Goal: Find specific page/section: Find specific page/section

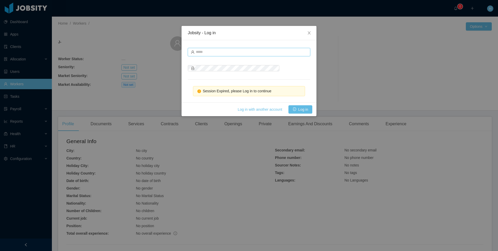
click at [211, 52] on input "text" at bounding box center [249, 52] width 123 height 8
type input "**********"
click at [293, 111] on button "Log in" at bounding box center [301, 109] width 24 height 8
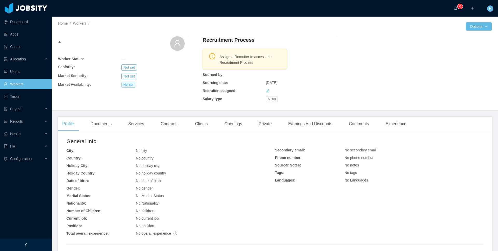
click at [22, 88] on link "Workers" at bounding box center [26, 84] width 44 height 10
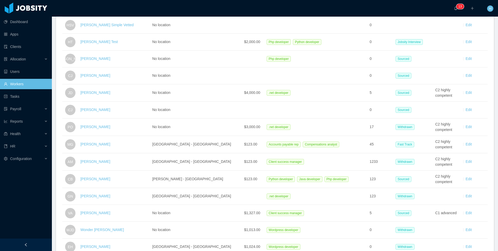
scroll to position [325, 0]
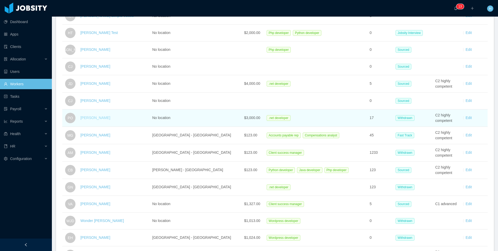
click at [97, 117] on link "Paul Ortega" at bounding box center [95, 118] width 30 height 4
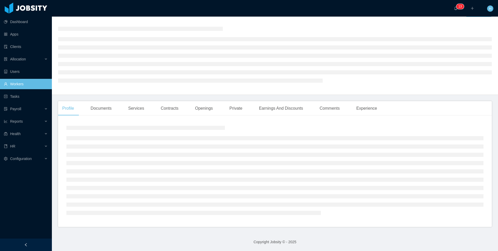
scroll to position [14, 0]
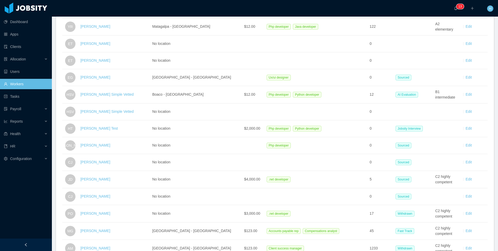
scroll to position [242, 0]
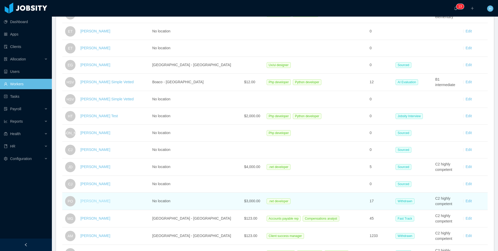
click at [92, 202] on link "Paul Ortega" at bounding box center [95, 201] width 30 height 4
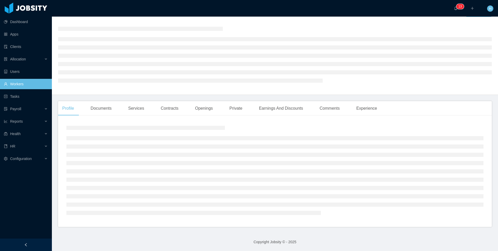
scroll to position [14, 0]
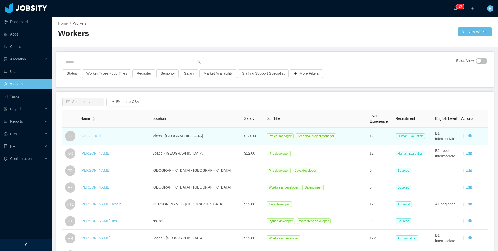
click at [89, 135] on link "German Totti" at bounding box center [90, 136] width 21 height 4
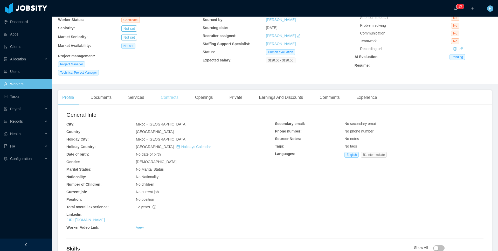
scroll to position [102, 0]
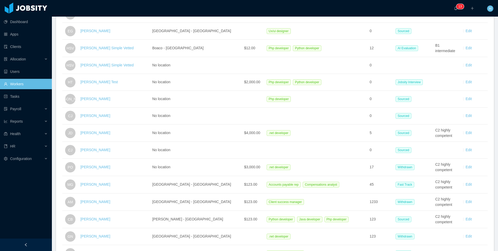
scroll to position [276, 0]
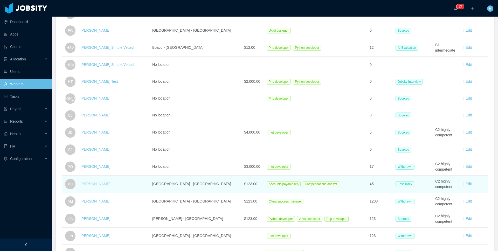
click at [91, 184] on link "MARIO GAMBOA" at bounding box center [95, 184] width 30 height 4
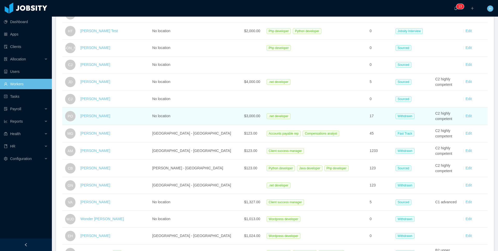
scroll to position [326, 0]
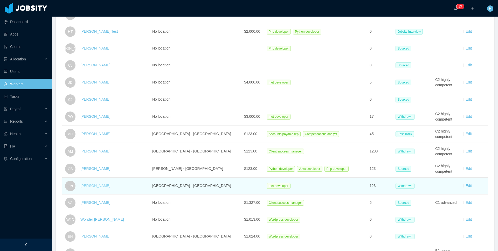
click at [97, 187] on link "Guilherme Namura" at bounding box center [95, 186] width 30 height 4
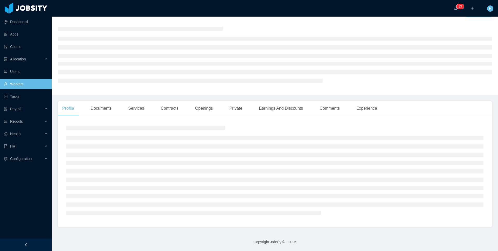
scroll to position [66, 0]
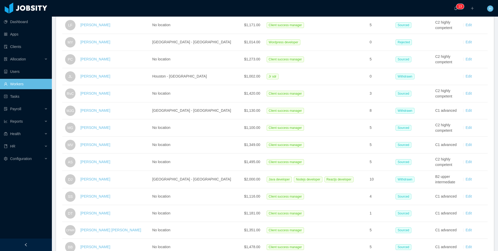
scroll to position [600, 0]
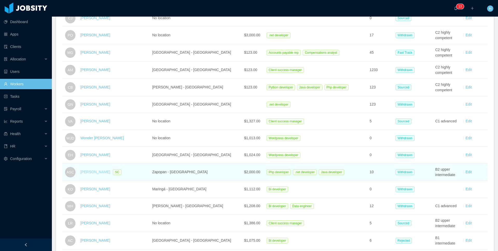
click at [100, 171] on link "Andres Saunders Catañeda" at bounding box center [95, 172] width 30 height 4
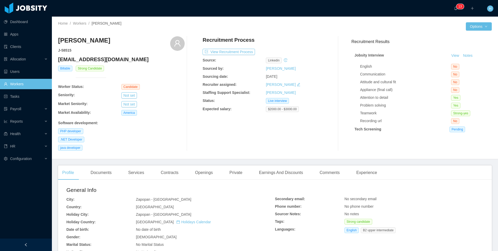
click at [19, 81] on link "Workers" at bounding box center [26, 84] width 44 height 10
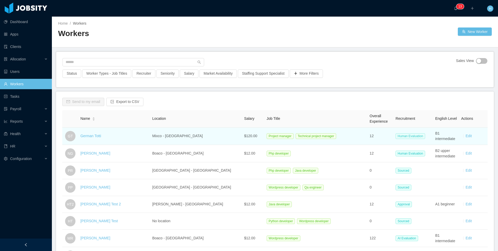
click at [397, 138] on span "Human Evaluation" at bounding box center [411, 136] width 30 height 6
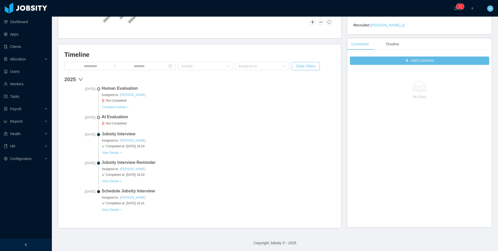
scroll to position [117, 0]
click at [112, 108] on button "Complete Activity >" at bounding box center [115, 107] width 27 height 4
